Goal: Find specific page/section: Find specific page/section

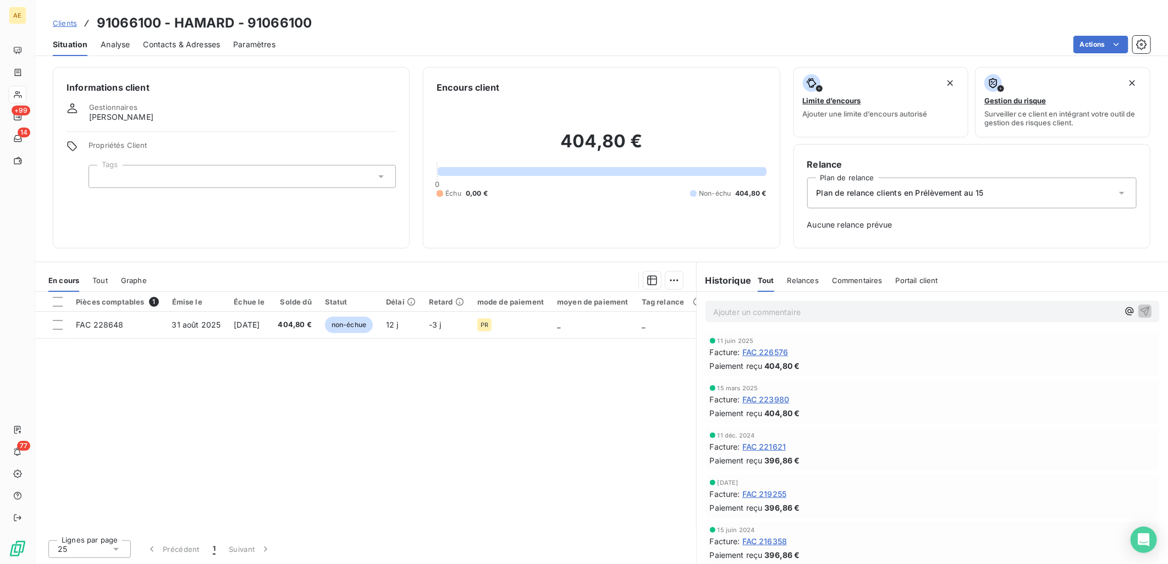
click at [63, 21] on span "Clients" at bounding box center [65, 23] width 24 height 9
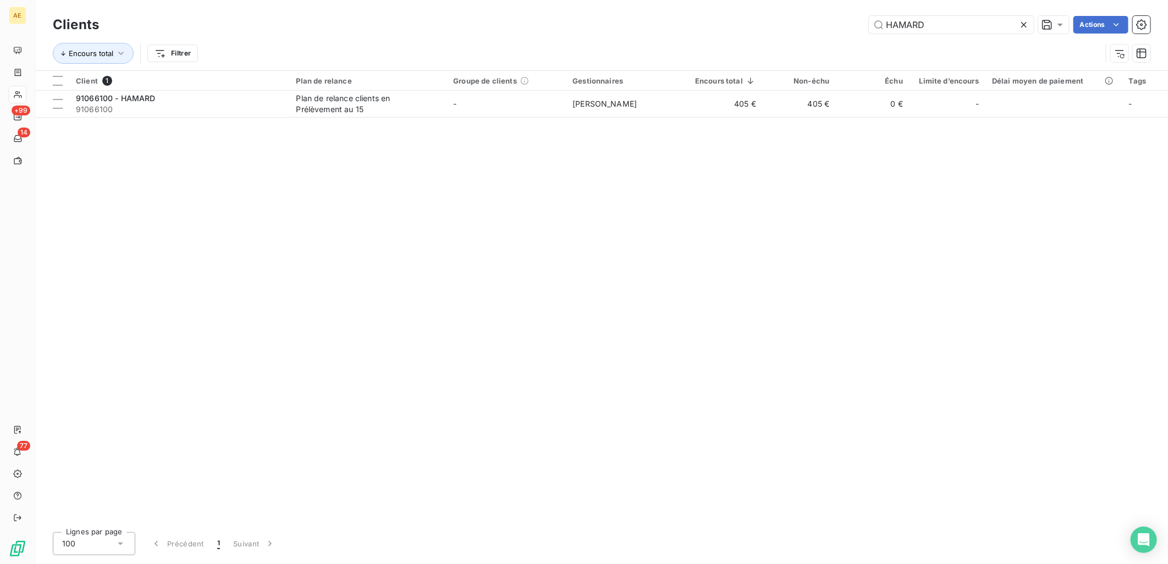
drag, startPoint x: 946, startPoint y: 20, endPoint x: 551, endPoint y: 24, distance: 395.4
click at [553, 23] on div "HAMARD Actions" at bounding box center [631, 25] width 1038 height 18
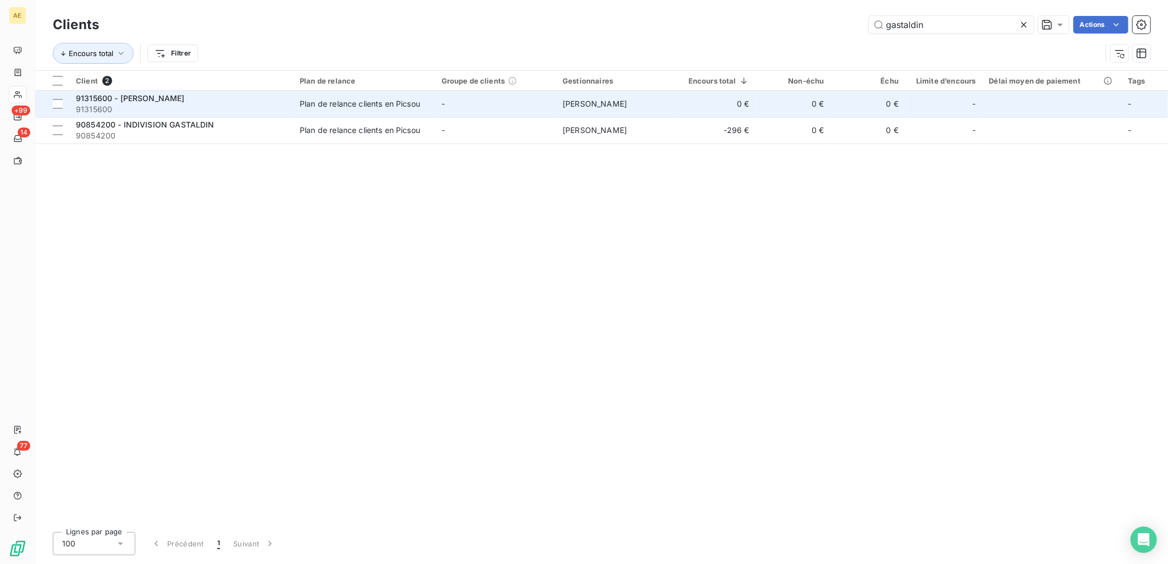
type input "gastaldin"
click at [232, 108] on span "91315600" at bounding box center [181, 109] width 211 height 11
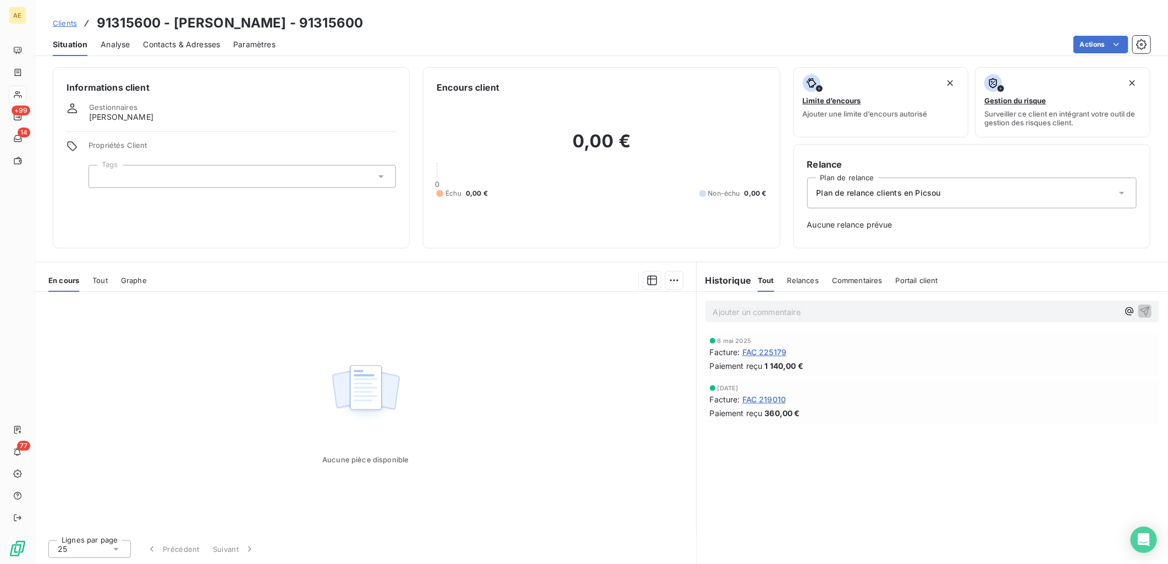
click at [61, 16] on div "Clients 91315600 - [PERSON_NAME] - 91315600" at bounding box center [208, 23] width 310 height 20
click at [60, 18] on link "Clients" at bounding box center [65, 23] width 24 height 11
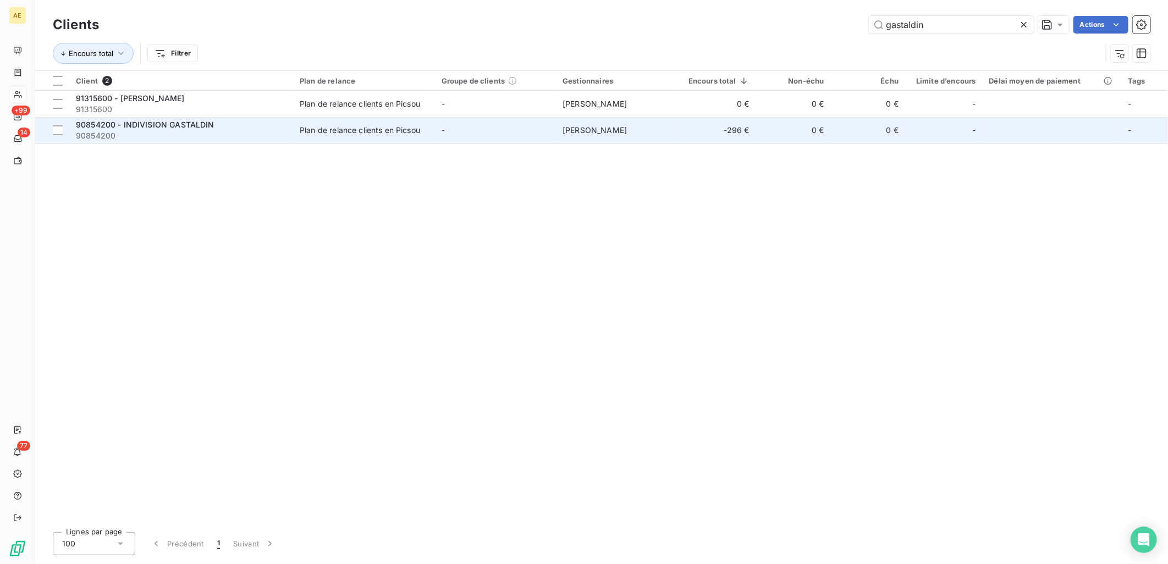
click at [393, 136] on td "Plan de relance clients en Picsou" at bounding box center [364, 130] width 142 height 26
